Goal: Find specific page/section: Find specific page/section

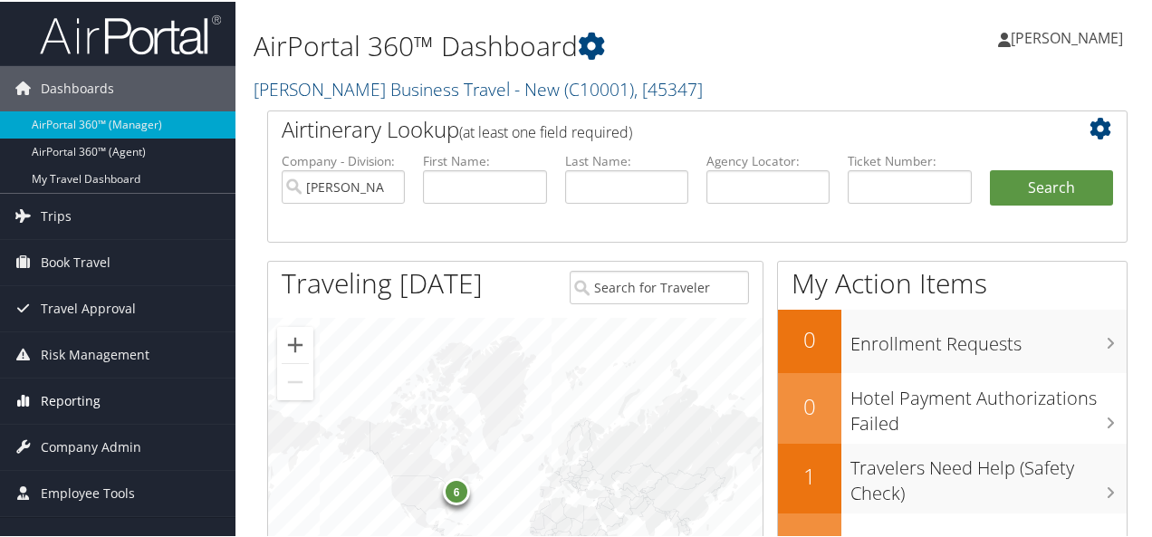
click at [74, 399] on span "Reporting" at bounding box center [71, 399] width 60 height 45
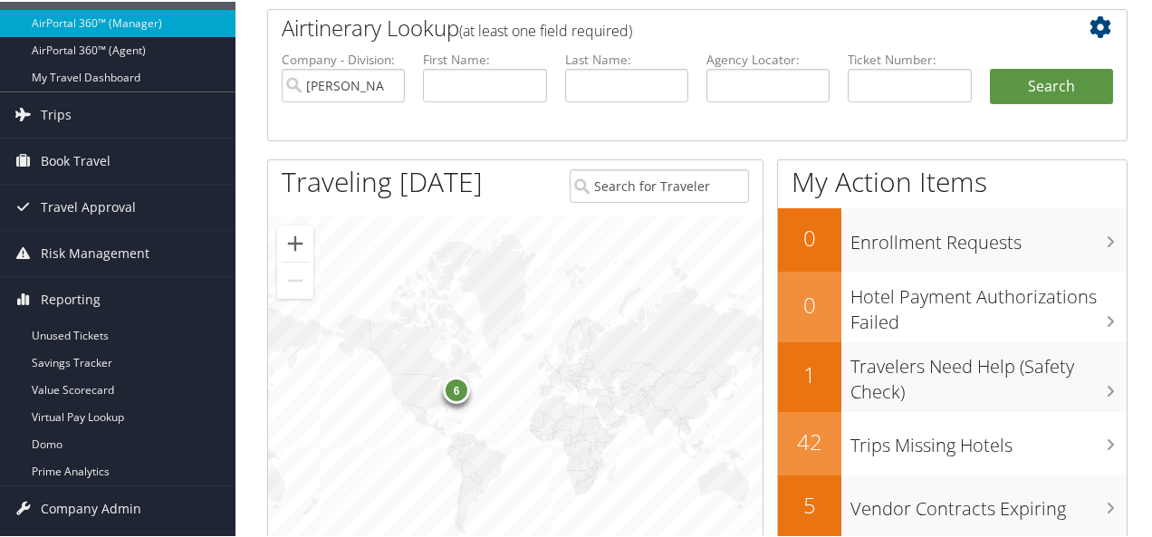
scroll to position [197, 0]
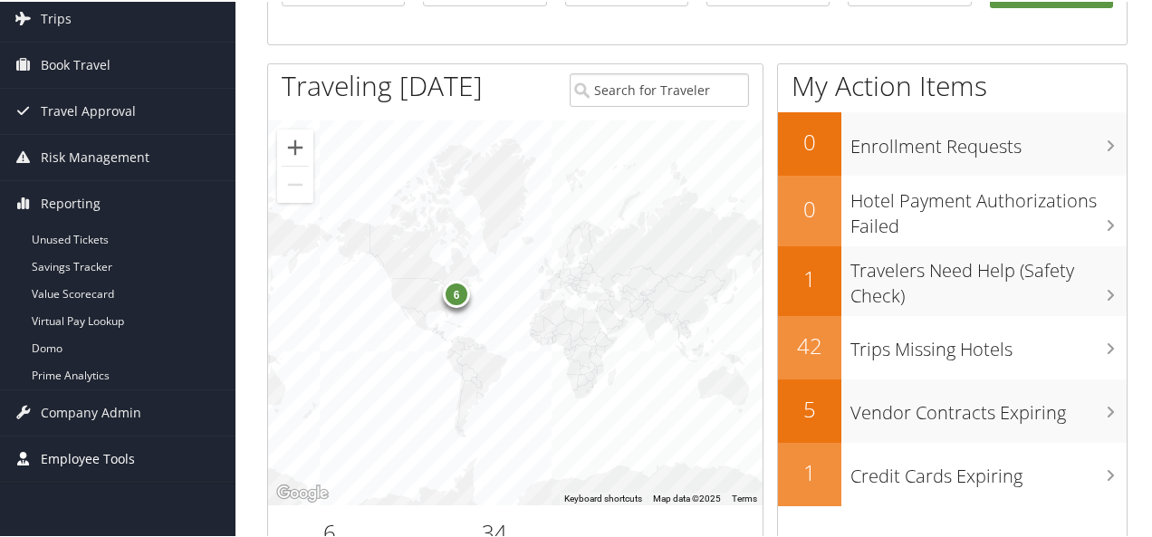
click at [107, 455] on span "Employee Tools" at bounding box center [88, 457] width 94 height 45
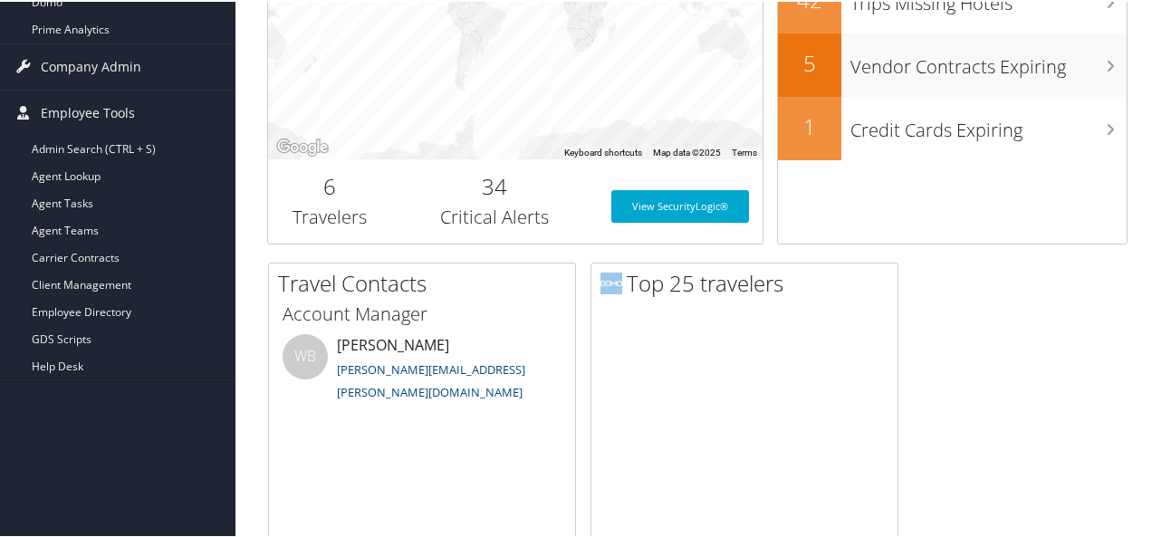
scroll to position [604, 0]
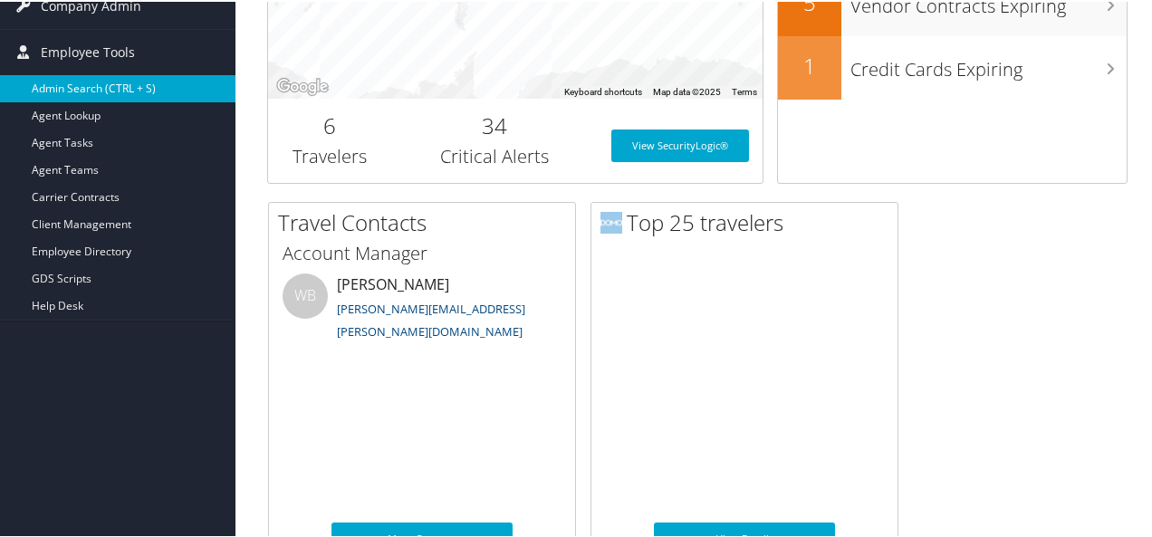
click at [92, 84] on link "Admin Search (CTRL + S)" at bounding box center [117, 86] width 235 height 27
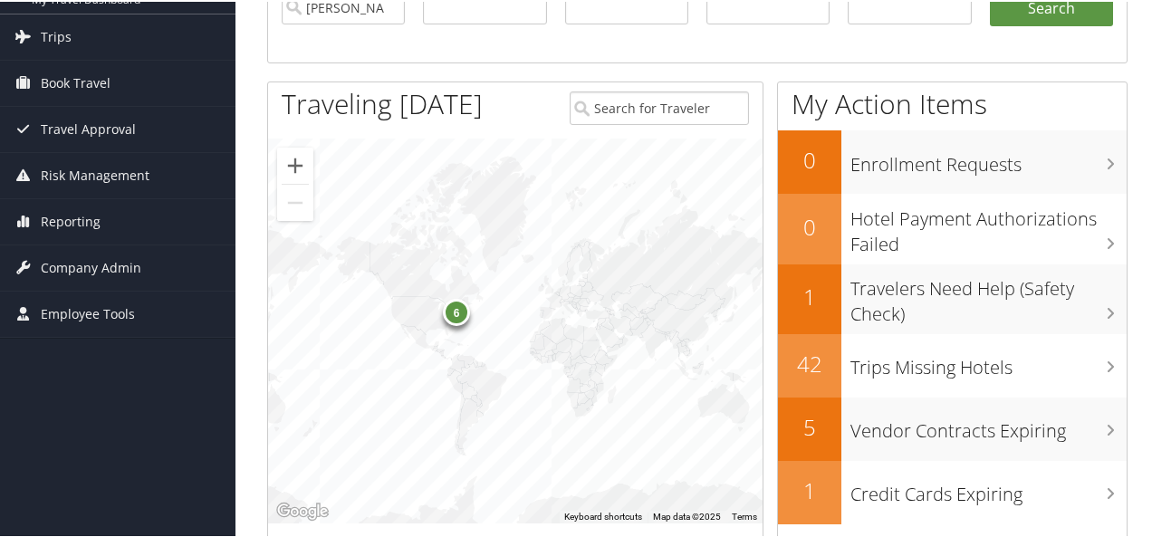
scroll to position [167, 0]
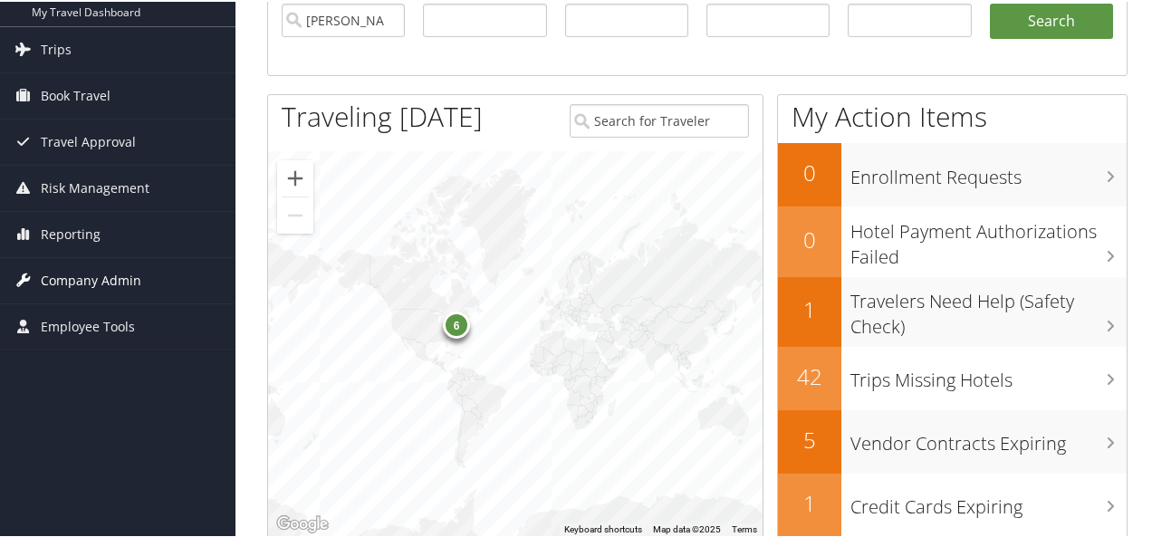
click at [80, 278] on span "Company Admin" at bounding box center [91, 278] width 100 height 45
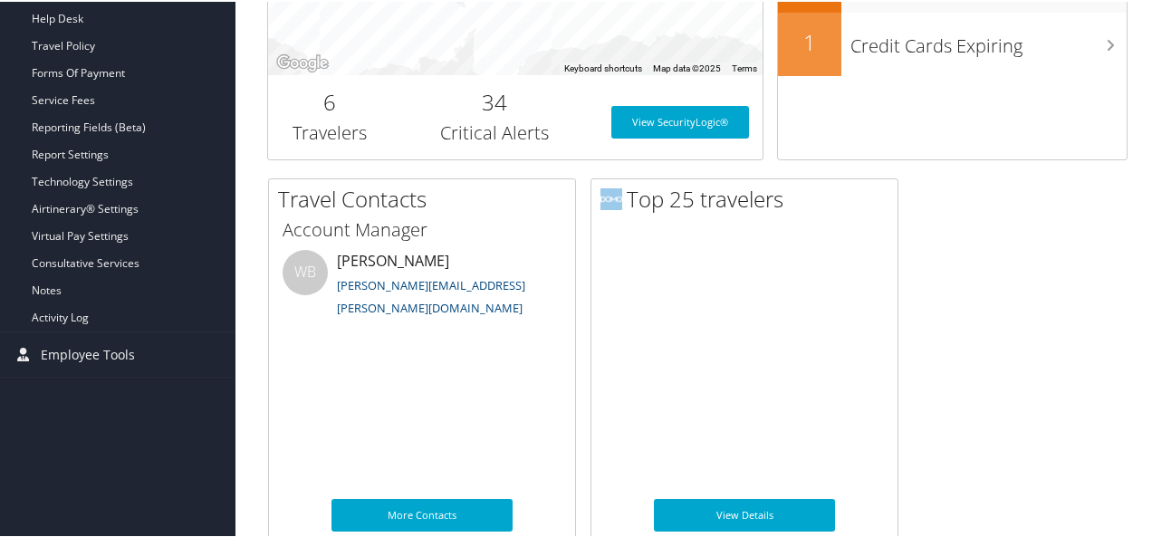
scroll to position [700, 0]
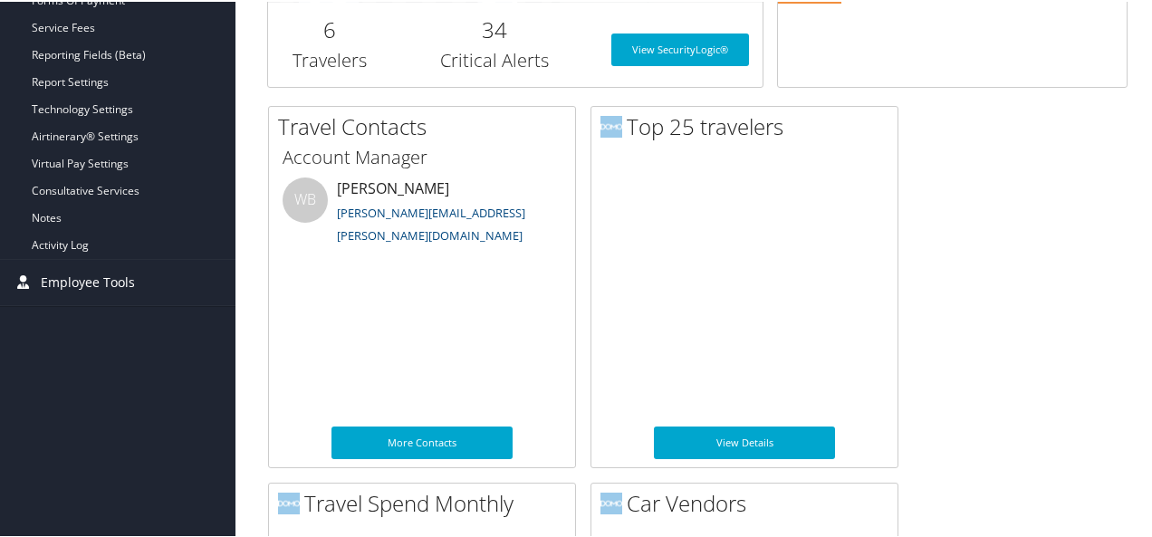
click at [95, 274] on span "Employee Tools" at bounding box center [88, 280] width 94 height 45
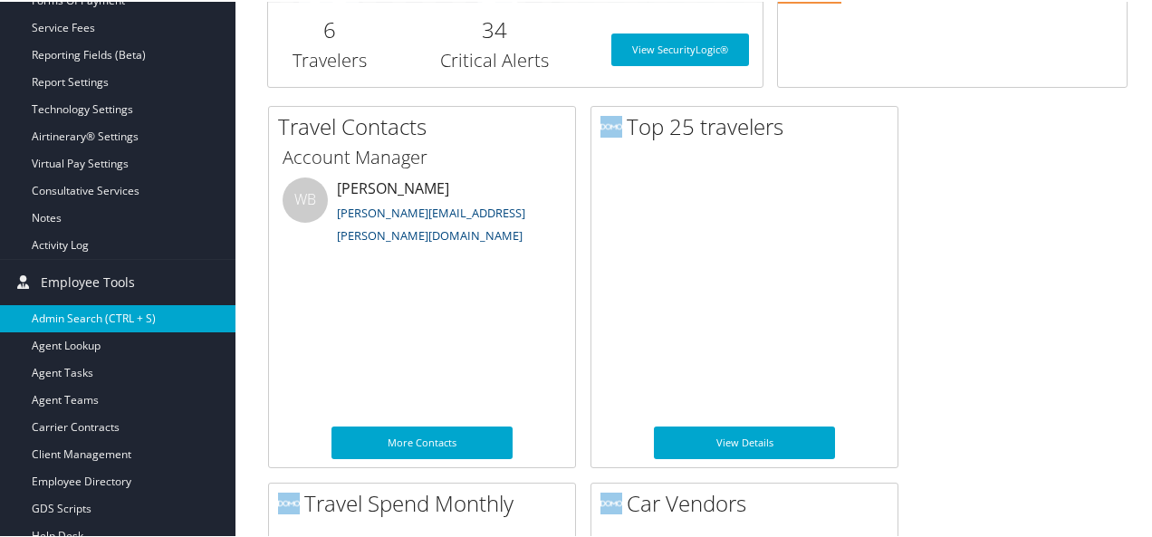
click at [81, 312] on link "Admin Search (CTRL + S)" at bounding box center [117, 316] width 235 height 27
